Goal: Transaction & Acquisition: Book appointment/travel/reservation

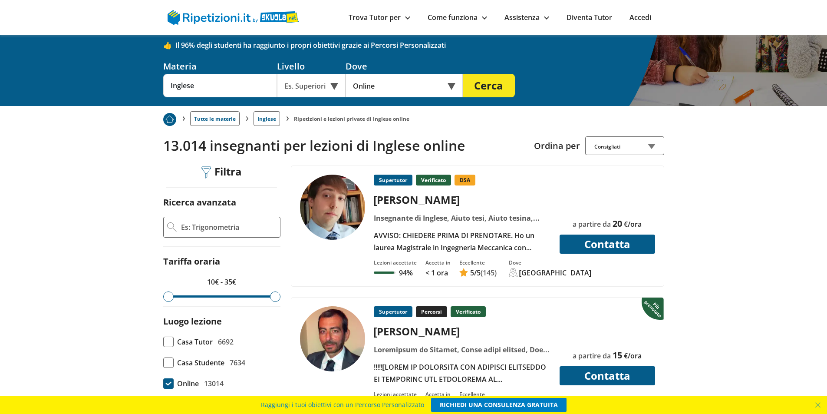
scroll to position [174, 0]
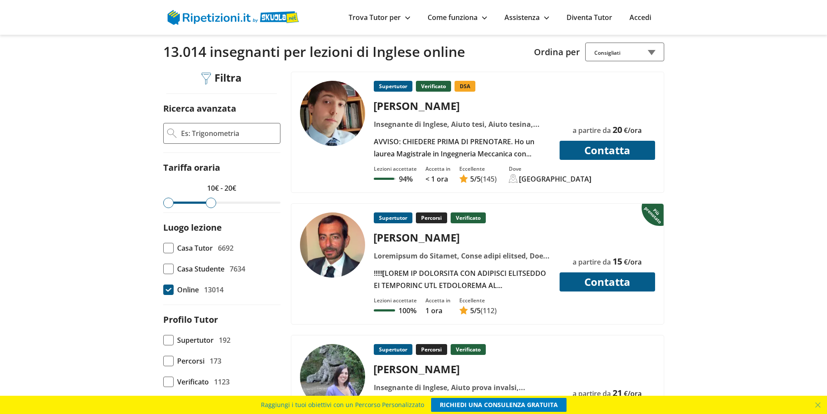
drag, startPoint x: 273, startPoint y: 205, endPoint x: 211, endPoint y: 203, distance: 62.1
type input "20"
click at [211, 203] on input "range" at bounding box center [221, 203] width 117 height 2
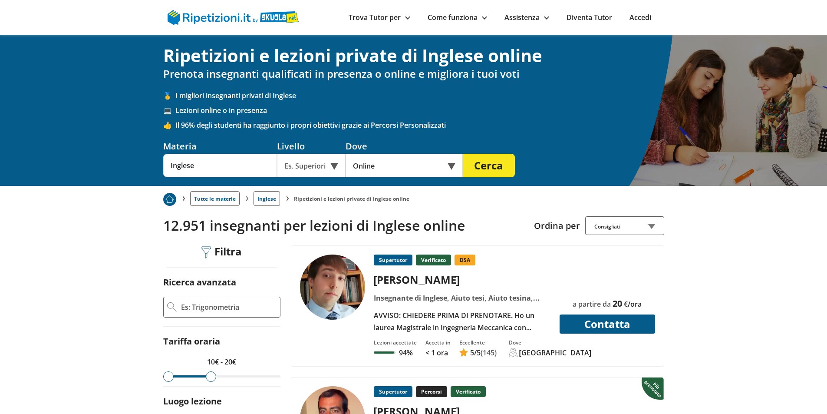
click at [335, 162] on div "Es. Superiori" at bounding box center [311, 165] width 69 height 23
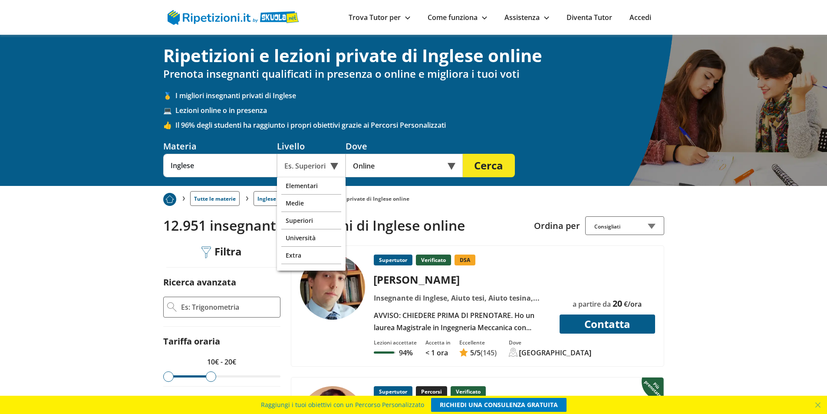
click at [335, 162] on div "Es. Superiori" at bounding box center [311, 165] width 69 height 23
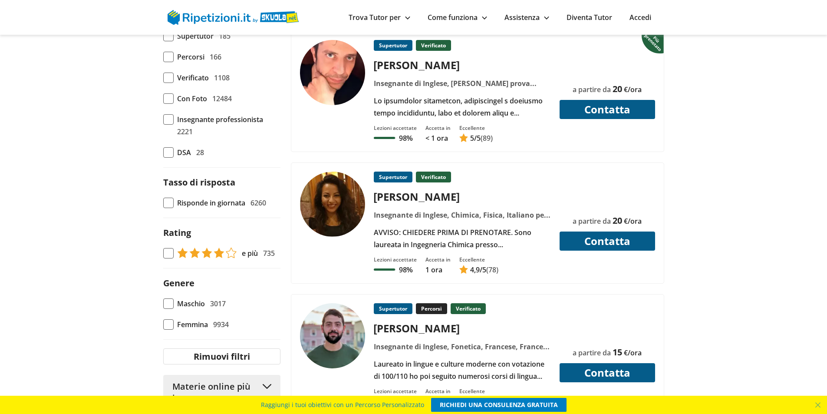
scroll to position [174, 0]
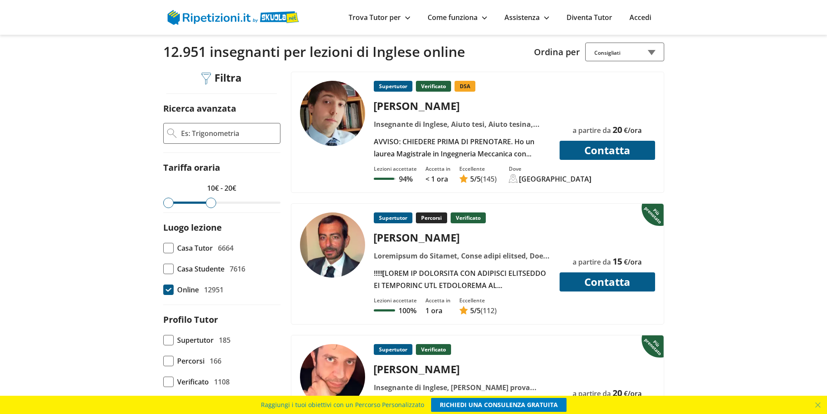
click at [609, 57] on div "Consigliati" at bounding box center [624, 52] width 79 height 19
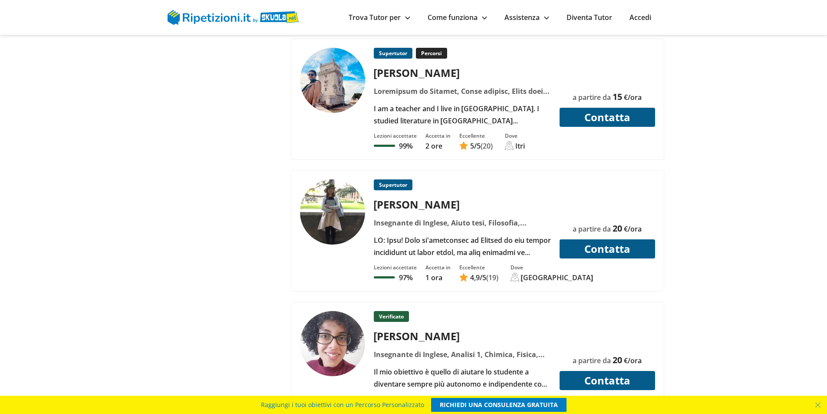
scroll to position [2606, 0]
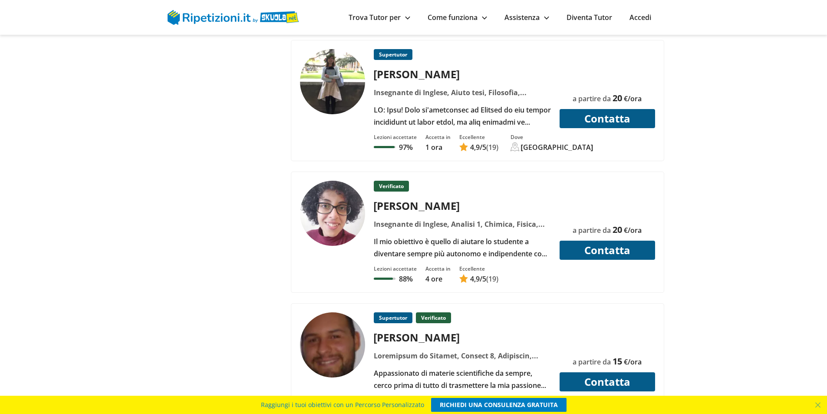
click at [417, 236] on div "Il mio obiettivo è quello di aiutare lo studente a diventare sempre più autonom…" at bounding box center [462, 247] width 184 height 24
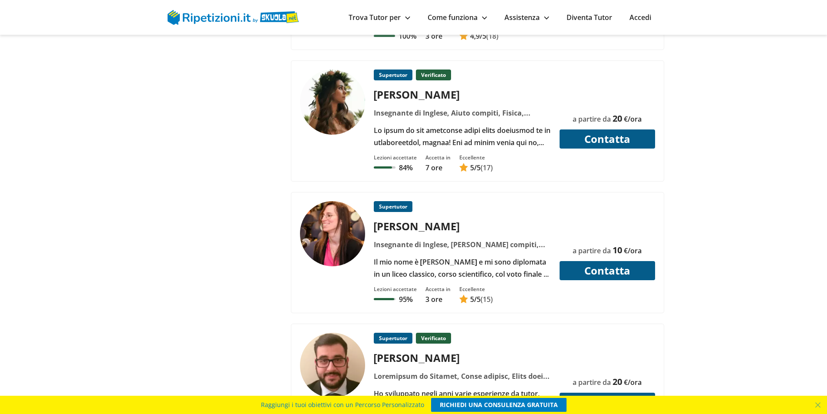
scroll to position [3127, 0]
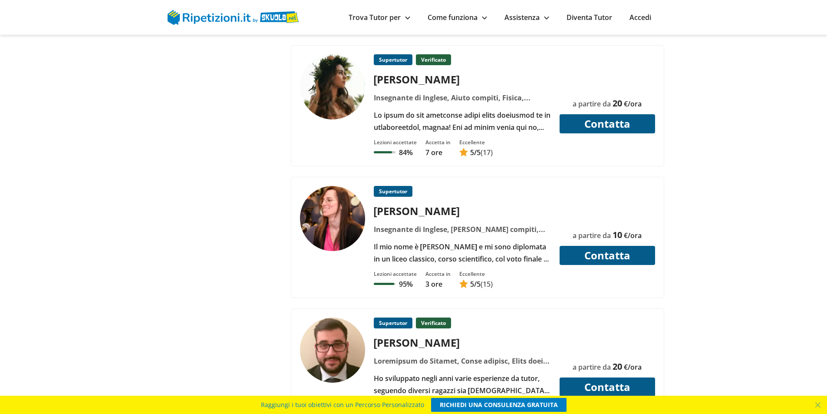
click at [496, 261] on div "Il mio nome è Rosanna e mi sono diplomata in un liceo classico, corso scientifi…" at bounding box center [462, 253] width 184 height 24
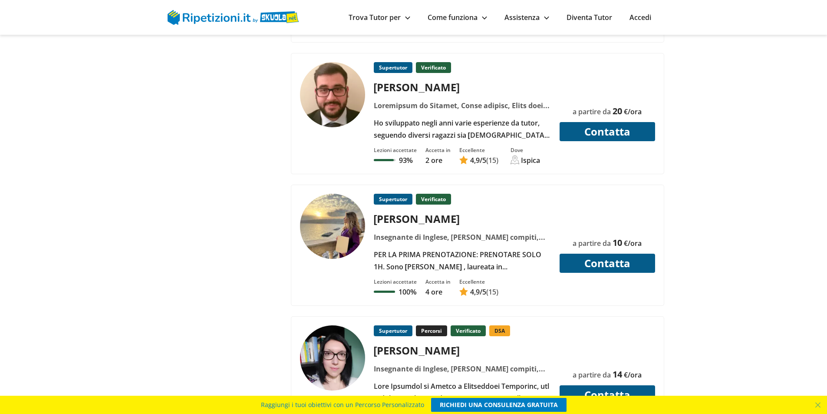
scroll to position [3388, 0]
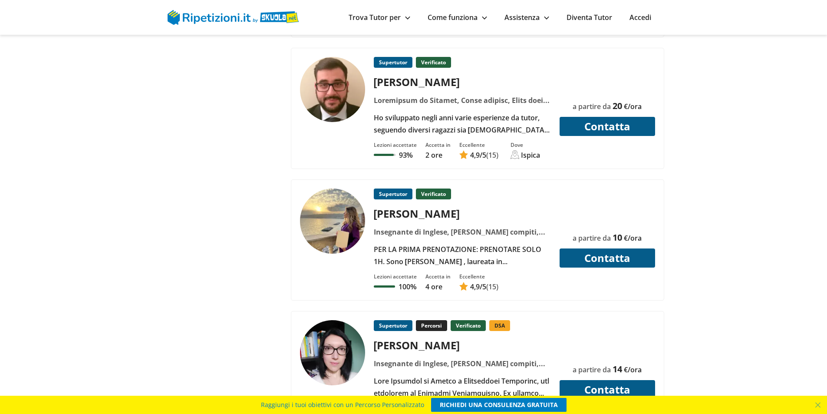
drag, startPoint x: 458, startPoint y: 248, endPoint x: 397, endPoint y: 248, distance: 60.8
click at [397, 248] on div "PER LA PRIMA PRENOTAZIONE: PRENOTARE SOLO 1H. Sono Erika , laureata in Lingue e…" at bounding box center [462, 255] width 184 height 24
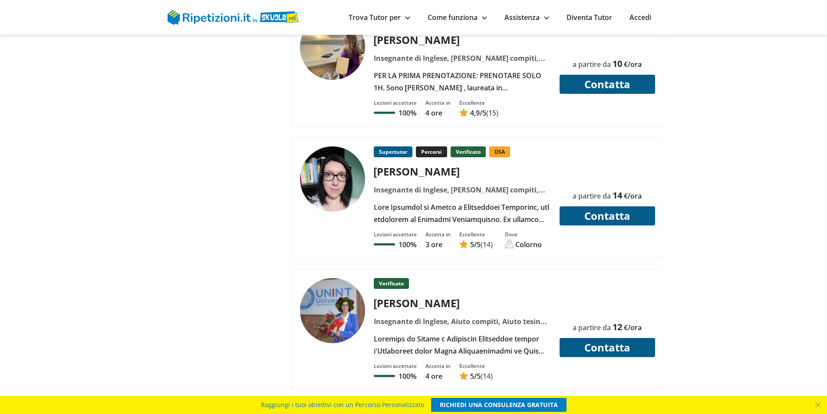
scroll to position [3648, 0]
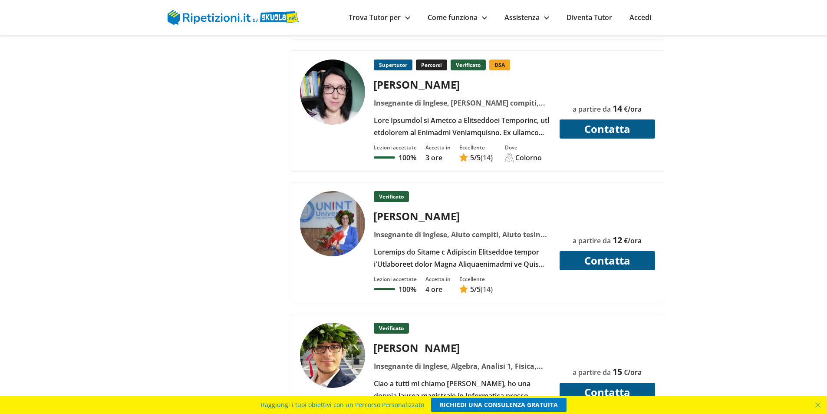
click at [459, 257] on div at bounding box center [462, 258] width 184 height 24
click at [351, 223] on img at bounding box center [332, 223] width 65 height 65
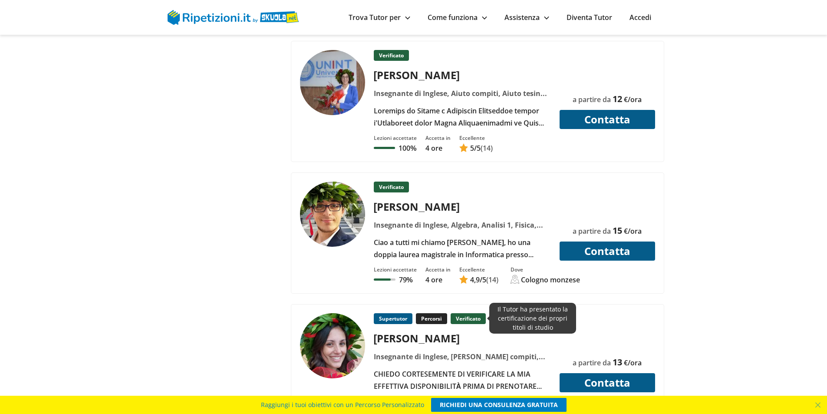
scroll to position [3866, 0]
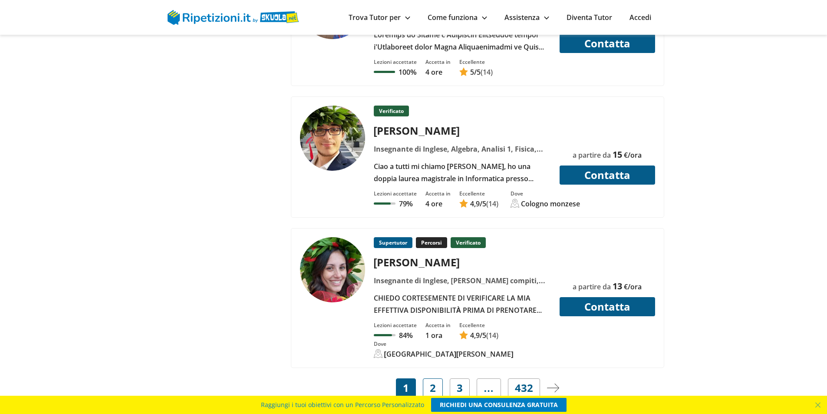
click at [428, 378] on link "2" at bounding box center [433, 387] width 20 height 19
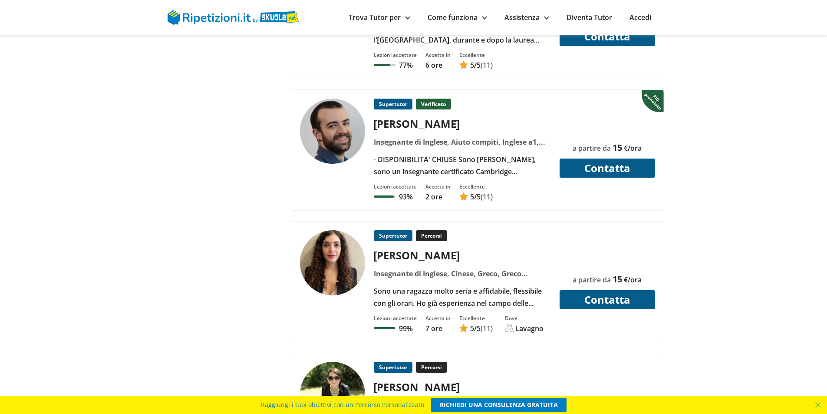
scroll to position [1477, 0]
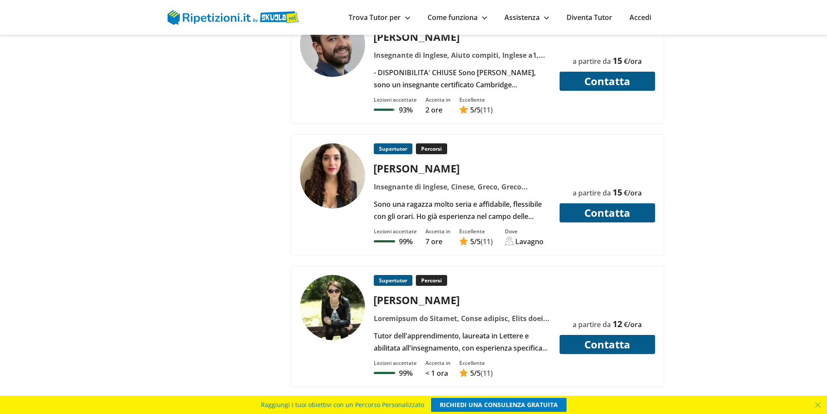
click at [433, 327] on div "Supertutor Percorsi [PERSON_NAME]" at bounding box center [462, 314] width 184 height 79
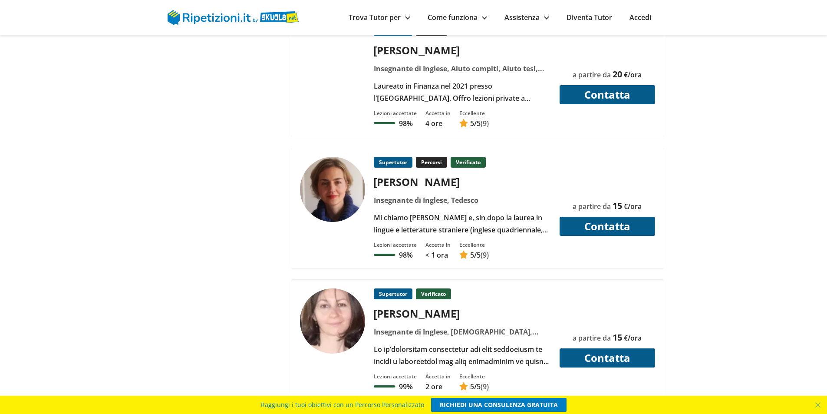
scroll to position [3866, 0]
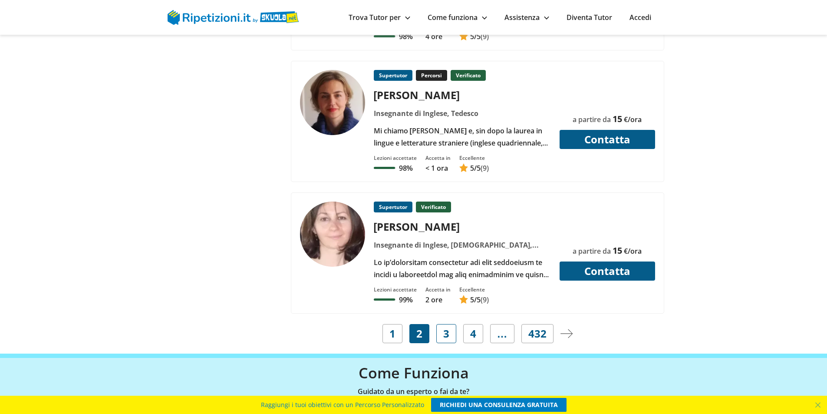
click at [453, 331] on link "3" at bounding box center [447, 333] width 20 height 19
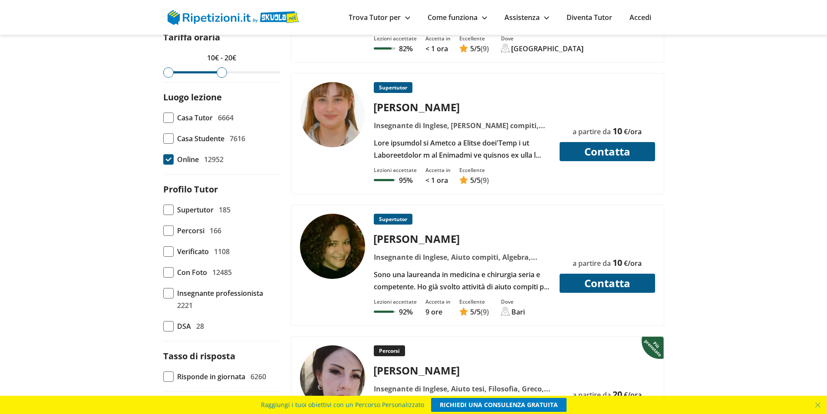
scroll to position [347, 0]
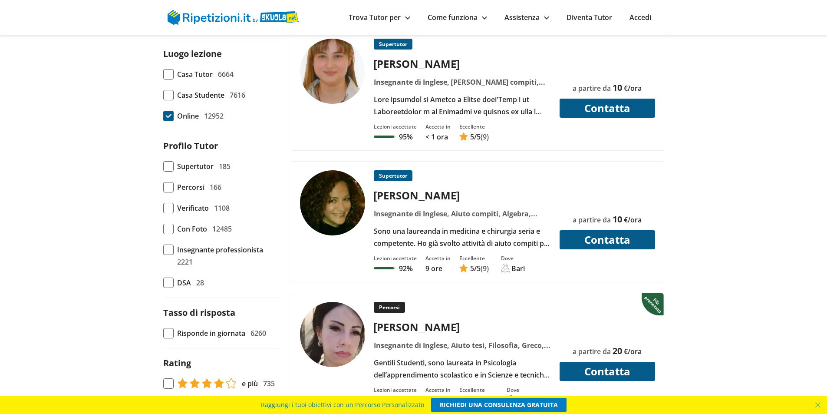
click at [429, 214] on div "Insegnante di Inglese, Aiuto compiti, Algebra, Biologia, Chimica, Geografia, Ge…" at bounding box center [462, 214] width 184 height 12
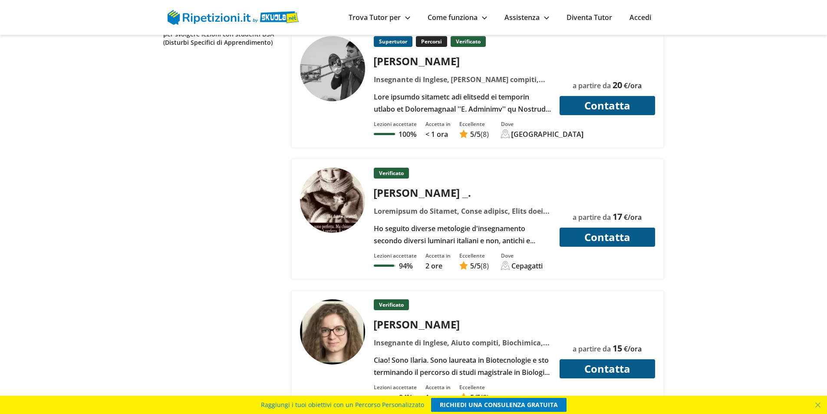
scroll to position [1129, 0]
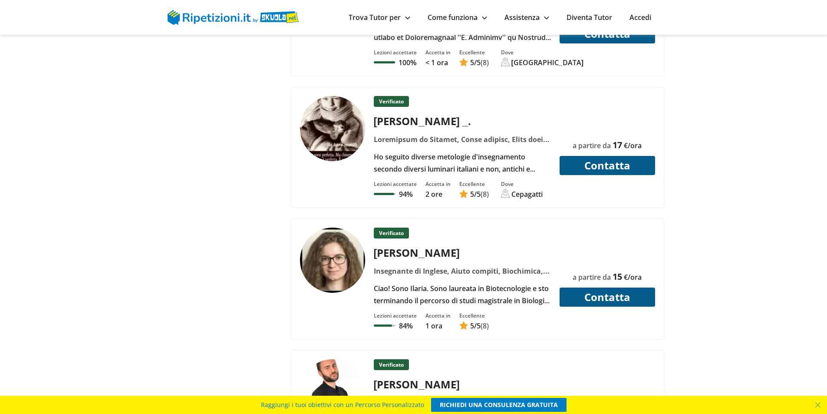
click at [506, 294] on div "Ciao! Sono Ilaria. Sono laureata in Biotecnologie e sto terminando il percorso …" at bounding box center [462, 294] width 184 height 24
